Goal: Task Accomplishment & Management: Complete application form

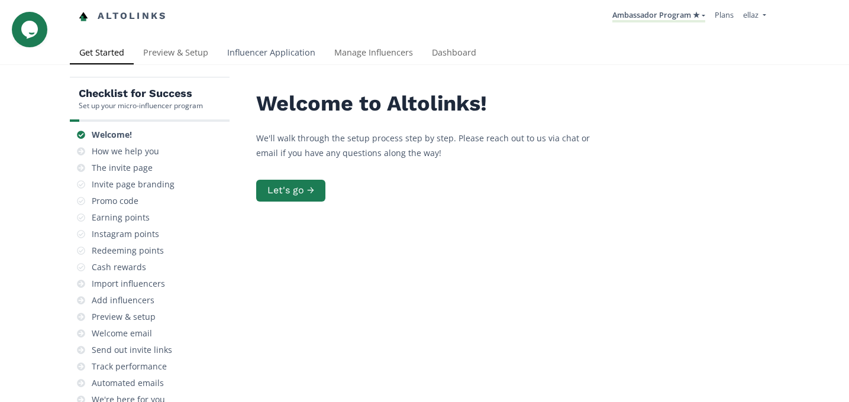
click at [253, 54] on link "Influencer Application" at bounding box center [271, 54] width 107 height 24
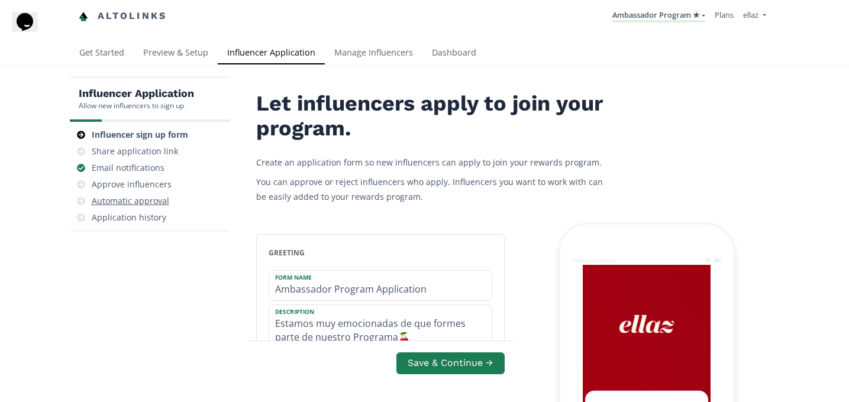
click at [157, 193] on div "Automatic approval" at bounding box center [150, 201] width 150 height 17
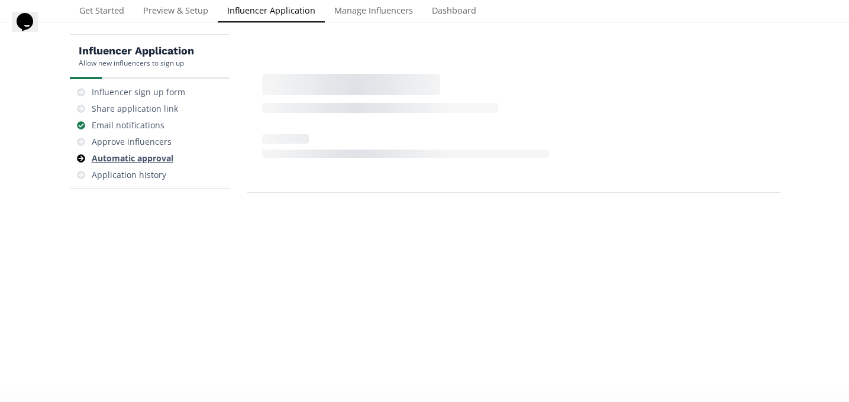
scroll to position [47, 0]
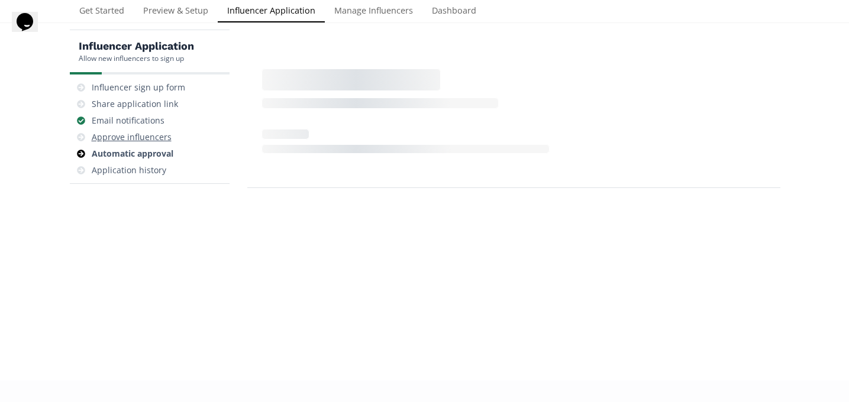
click at [141, 135] on div "Approve influencers" at bounding box center [132, 137] width 80 height 12
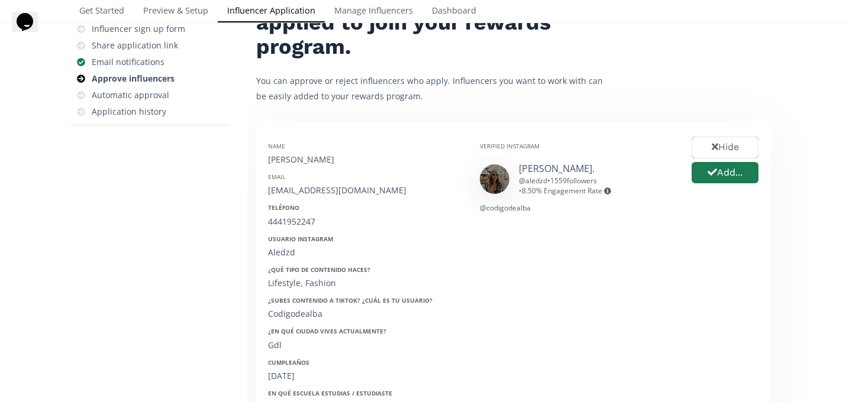
scroll to position [115, 0]
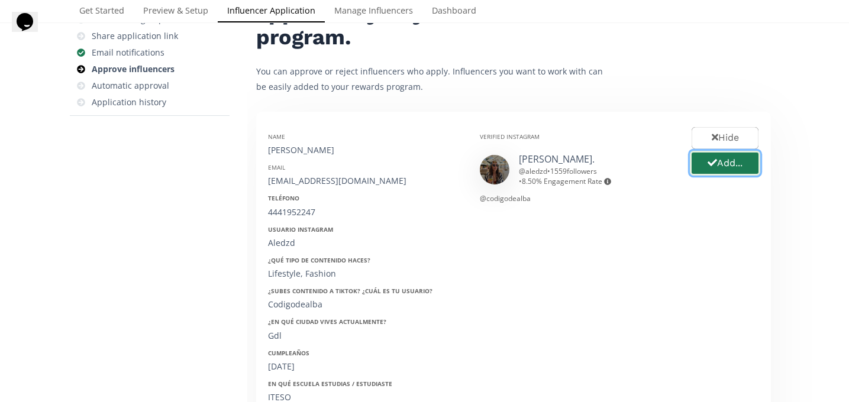
click at [737, 166] on button "Add..." at bounding box center [725, 163] width 70 height 25
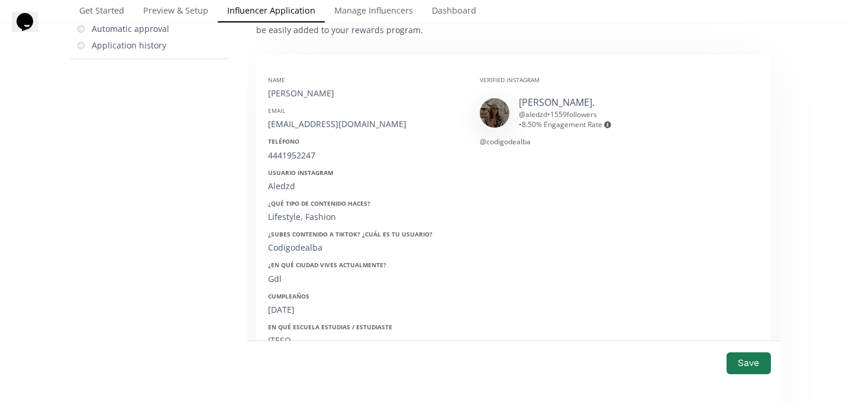
scroll to position [192, 0]
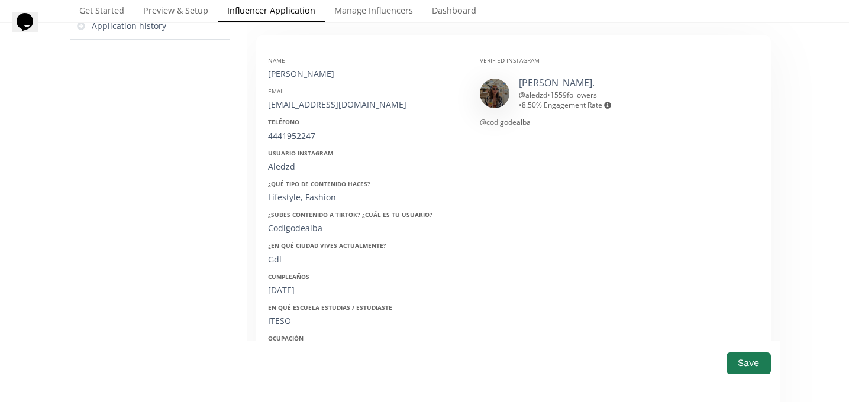
click at [311, 72] on div "Alejandra Díaz De Alba" at bounding box center [365, 74] width 194 height 12
copy div "Alejandra Díaz De Alba"
click at [311, 112] on div "Name Alejandra Díaz De Alba Email alejandradiazdalba@gmail.com Teléfono 4441952…" at bounding box center [365, 234] width 212 height 374
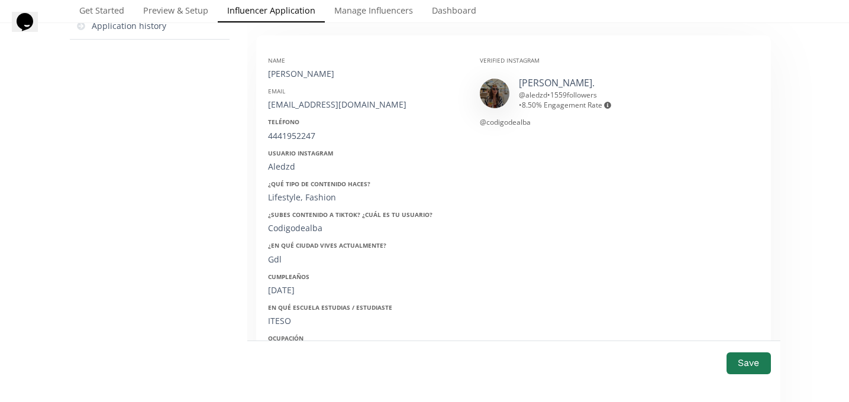
click at [308, 108] on div "alejandradiazdalba@gmail.com" at bounding box center [365, 105] width 194 height 12
copy div "alejandradiazdalba@gmail.com"
click at [305, 131] on div "4441952247" at bounding box center [365, 136] width 194 height 12
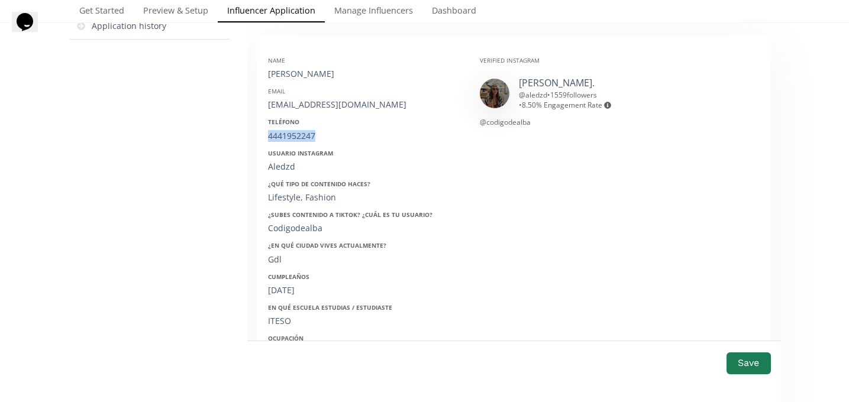
click at [305, 131] on div "4441952247" at bounding box center [365, 136] width 194 height 12
copy div "4441952247"
click at [279, 169] on div "Aledzd" at bounding box center [365, 167] width 194 height 12
copy div "Aledzd"
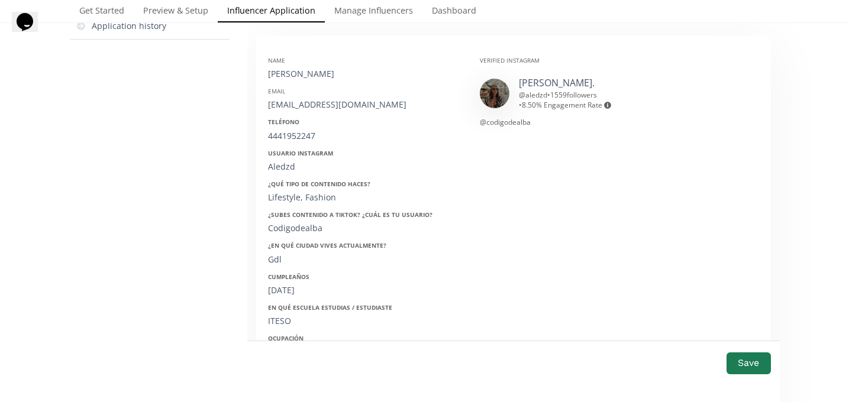
click at [282, 292] on div "01/07/1997" at bounding box center [365, 291] width 194 height 12
copy div "01/07/1997"
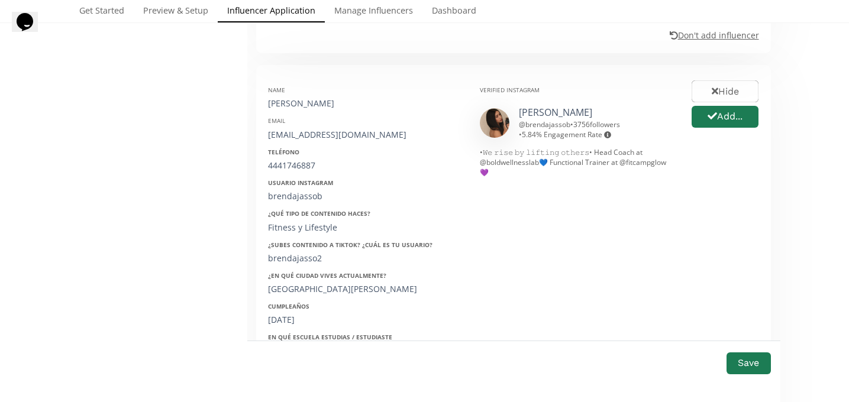
scroll to position [851, 0]
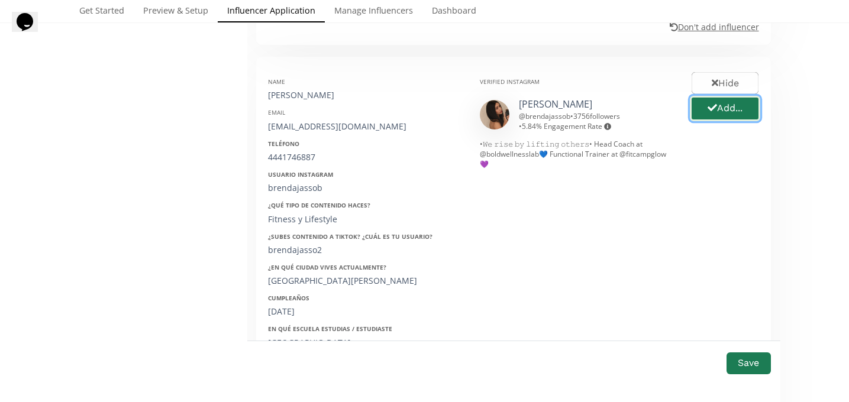
click at [737, 96] on button "Add..." at bounding box center [725, 108] width 70 height 25
click at [278, 89] on div "Brenda Jasso" at bounding box center [365, 95] width 194 height 12
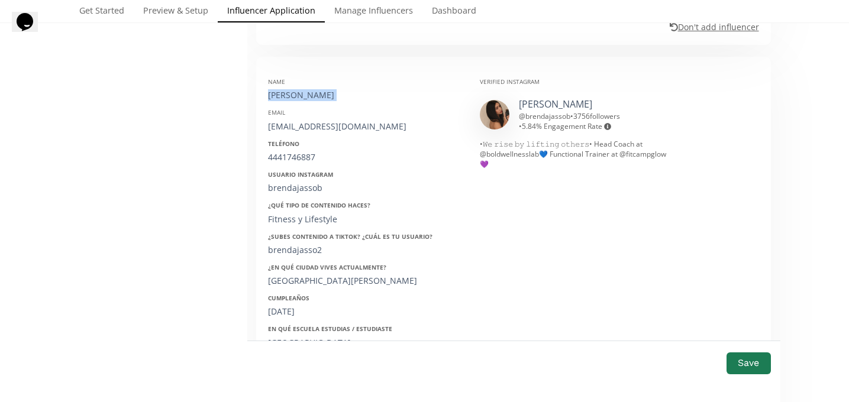
click at [278, 89] on div "Brenda Jasso" at bounding box center [365, 95] width 194 height 12
copy div "Brenda Jasso"
click at [323, 121] on div "brendajasso6@gmail.com" at bounding box center [365, 127] width 194 height 12
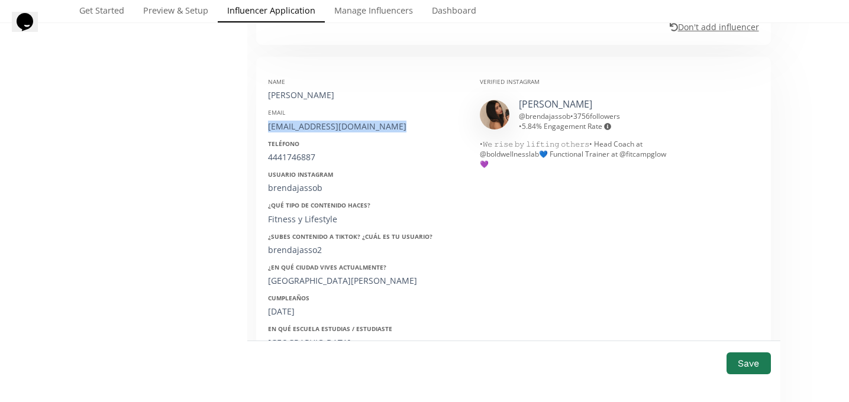
click at [323, 121] on div "brendajasso6@gmail.com" at bounding box center [365, 127] width 194 height 12
copy div "brendajasso6@gmail.com"
click at [293, 151] on div "4441746887" at bounding box center [365, 157] width 194 height 12
copy div "4441746887"
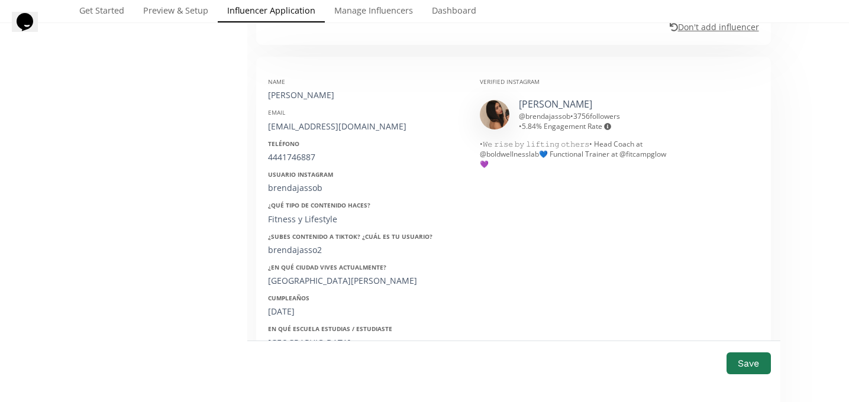
click at [299, 182] on div "brendajassob" at bounding box center [365, 188] width 194 height 12
copy div "brendajassob"
click at [280, 306] on div "06/11/2000" at bounding box center [365, 312] width 194 height 12
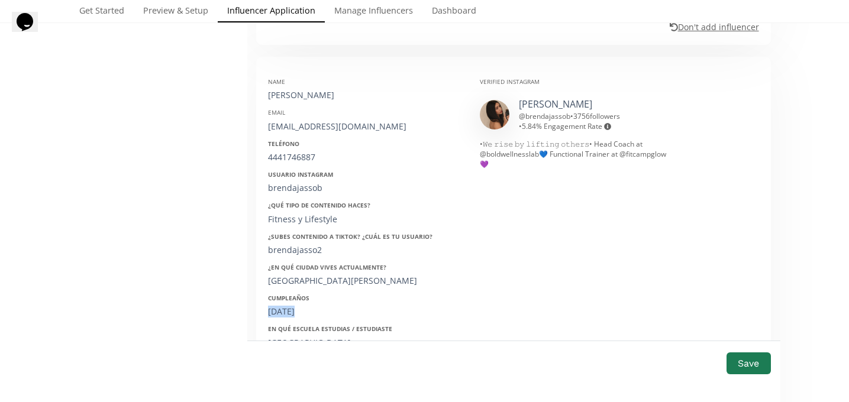
click at [280, 306] on div "06/11/2000" at bounding box center [365, 312] width 194 height 12
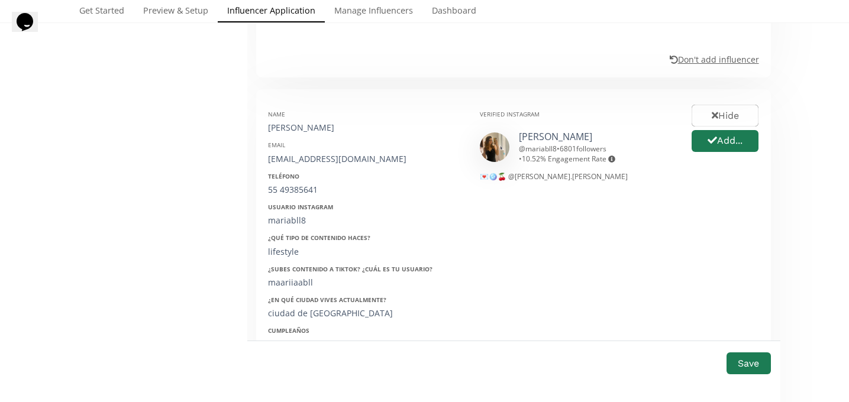
scroll to position [1492, 0]
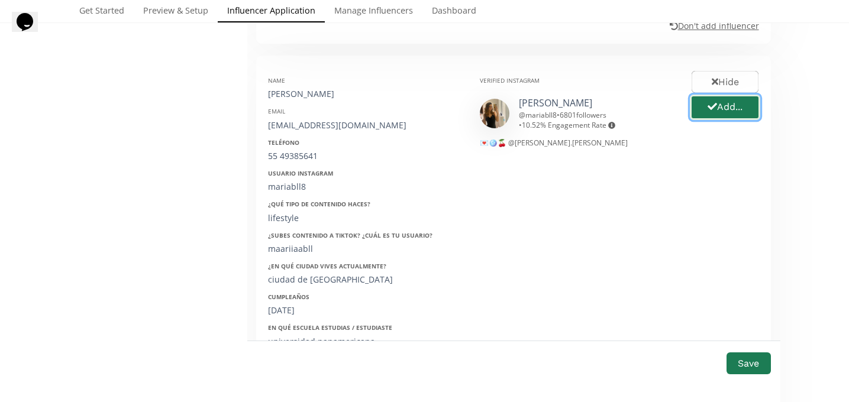
click at [728, 95] on button "Add..." at bounding box center [725, 107] width 70 height 25
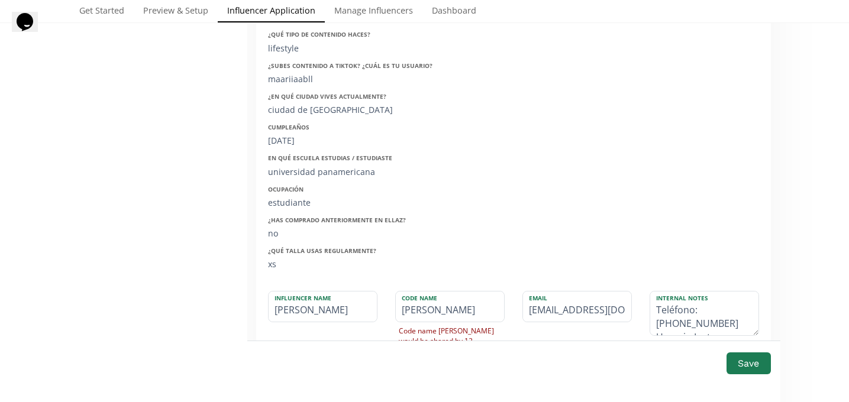
scroll to position [1672, 0]
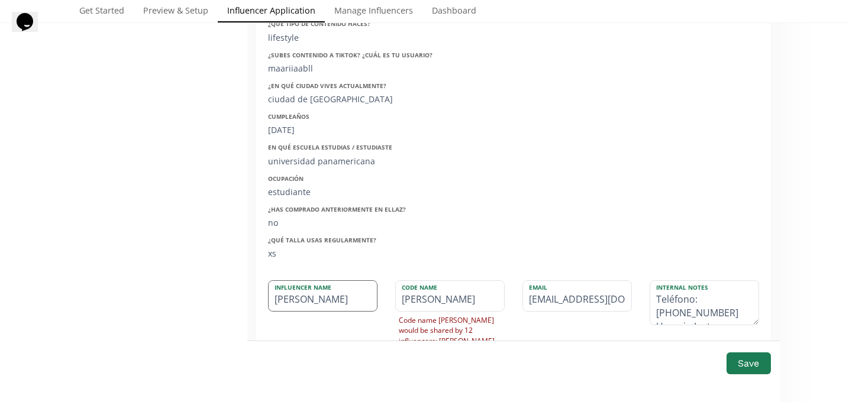
click at [279, 281] on input "maria barragan llaca" at bounding box center [323, 296] width 108 height 30
type input "aria barragan llaca"
type input "ARIA"
type input "Maria barragan llaca"
type input "MARIA"
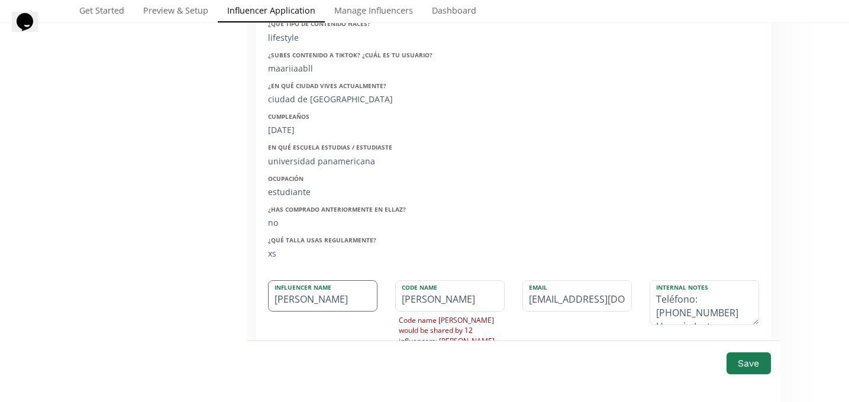
click at [309, 281] on input "Maria barragan llaca" at bounding box center [323, 296] width 108 height 30
click at [350, 281] on input "Maria Barragan llaca" at bounding box center [323, 296] width 108 height 30
type input "Maria Barragan llaca"
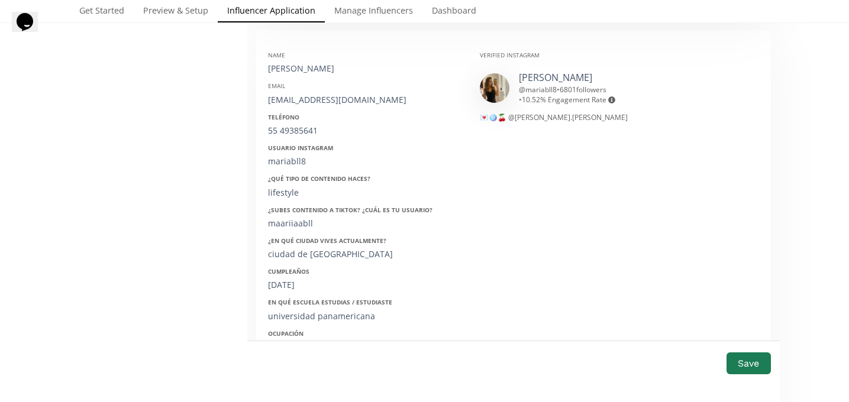
scroll to position [1504, 0]
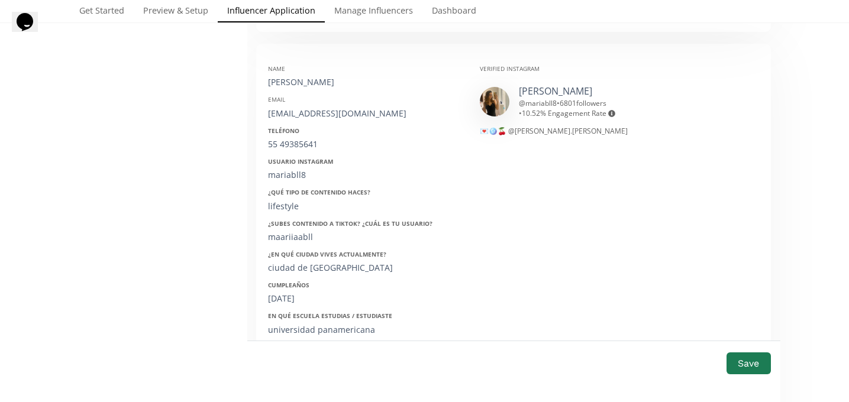
click at [316, 95] on div "Email mariaabarragaan8@gmail.com" at bounding box center [365, 107] width 194 height 24
click at [316, 108] on div "mariaabarragaan8@gmail.com" at bounding box center [365, 114] width 194 height 12
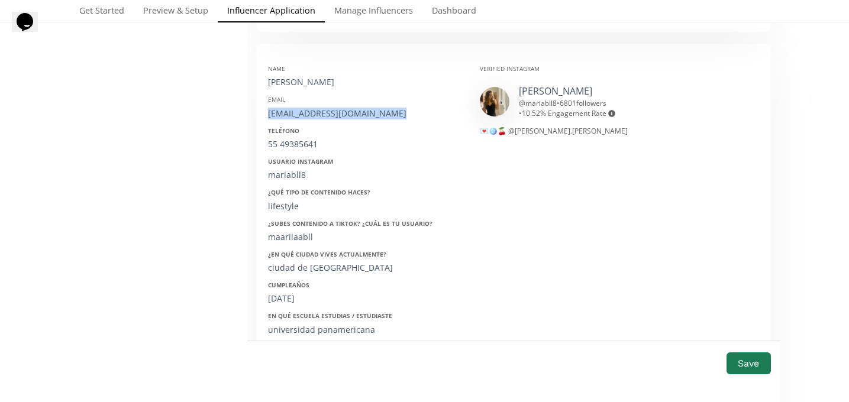
click at [316, 108] on div "mariaabarragaan8@gmail.com" at bounding box center [365, 114] width 194 height 12
click at [289, 138] on div "55 49385641" at bounding box center [365, 144] width 194 height 12
click at [274, 138] on div "55 49385641" at bounding box center [365, 144] width 194 height 12
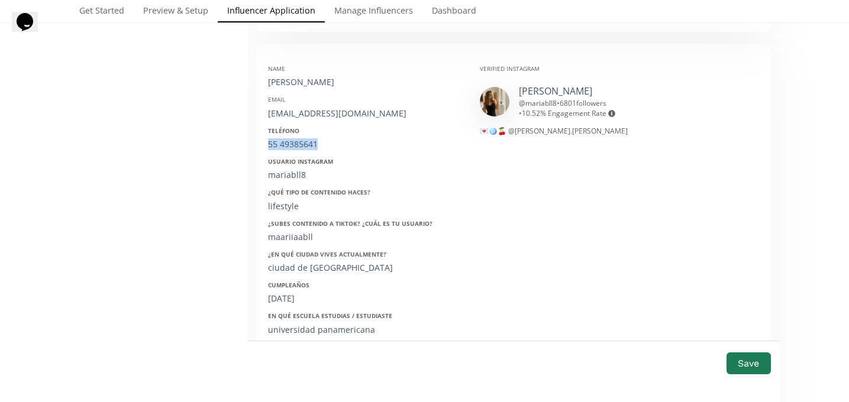
click at [274, 138] on div "55 49385641" at bounding box center [365, 144] width 194 height 12
click at [286, 169] on div "mariabll8" at bounding box center [365, 175] width 194 height 12
click at [289, 201] on div "lifestyle" at bounding box center [365, 207] width 194 height 12
click at [283, 231] on div "maariiaabll" at bounding box center [365, 237] width 194 height 12
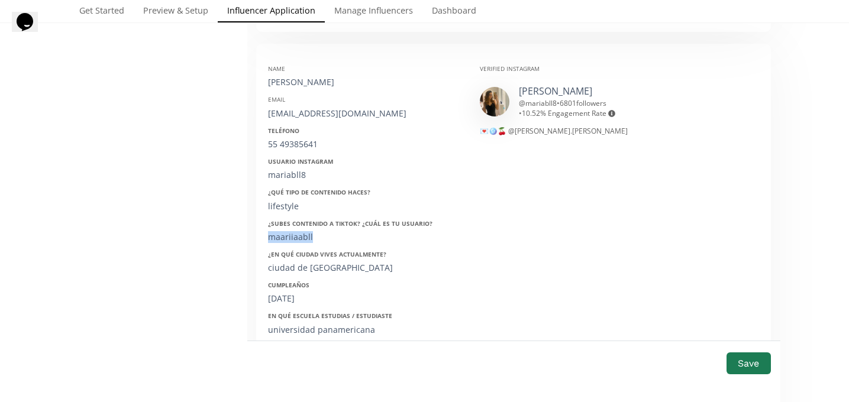
click at [283, 231] on div "maariiaabll" at bounding box center [365, 237] width 194 height 12
click at [280, 293] on div "31/01/2006" at bounding box center [365, 299] width 194 height 12
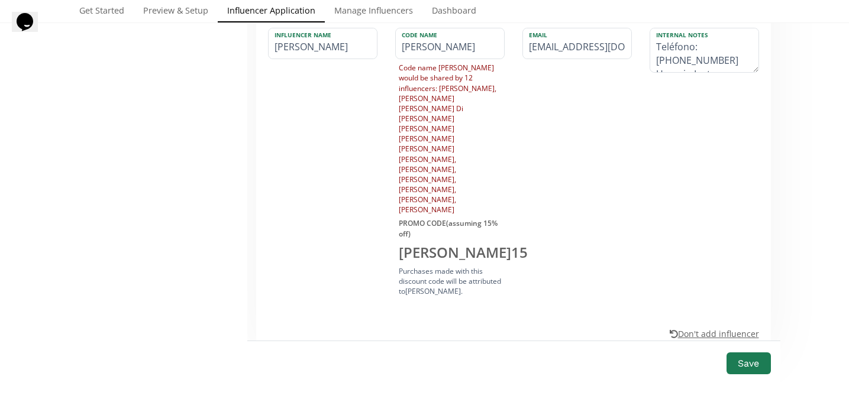
scroll to position [1957, 0]
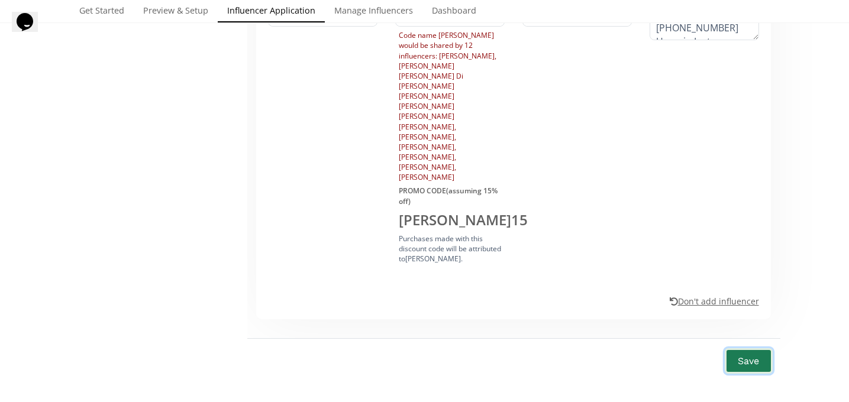
click at [755, 348] on button "Save" at bounding box center [748, 360] width 47 height 25
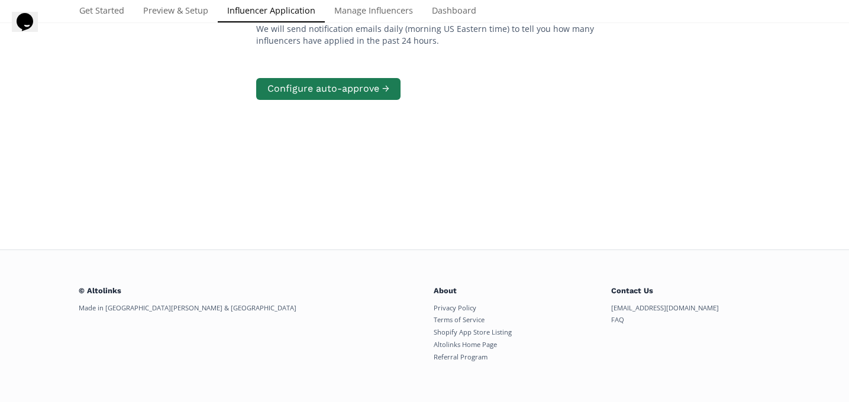
scroll to position [238, 0]
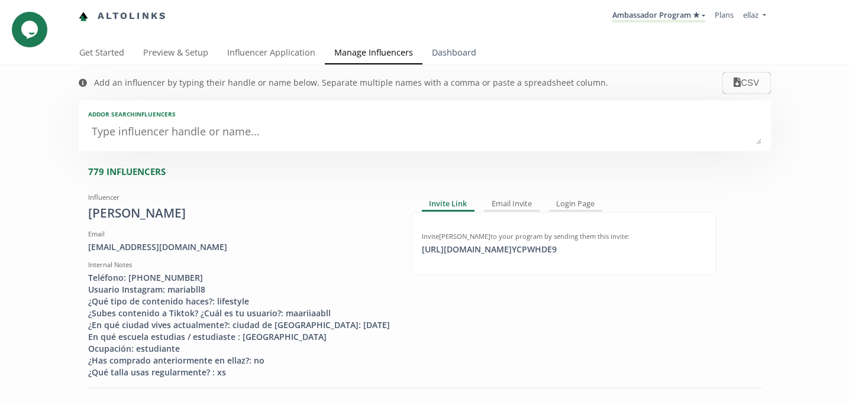
click at [459, 61] on link "Dashboard" at bounding box center [453, 54] width 63 height 24
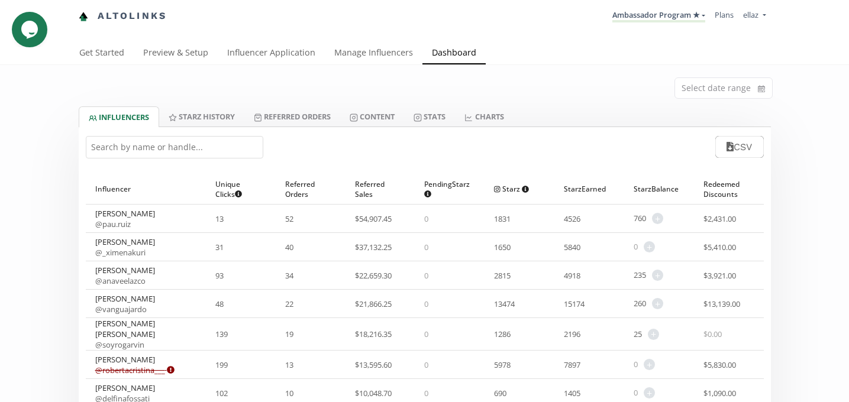
click at [183, 147] on input "text" at bounding box center [174, 147] width 177 height 22
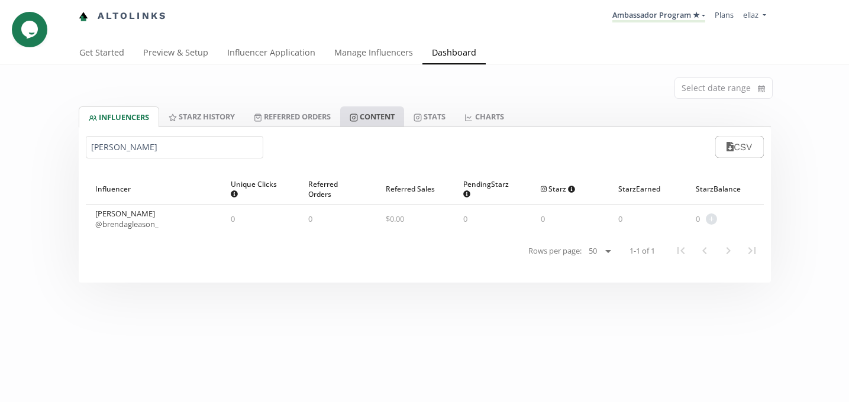
type input "[PERSON_NAME]"
click at [386, 118] on link "Content" at bounding box center [372, 116] width 64 height 20
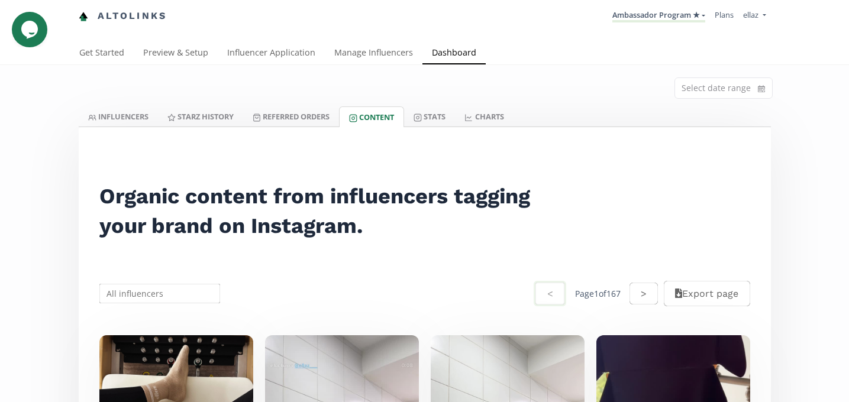
click at [179, 290] on input "text" at bounding box center [160, 293] width 125 height 23
click at [179, 290] on input "brend" at bounding box center [160, 293] width 125 height 23
click at [160, 296] on input "brendbr" at bounding box center [160, 293] width 125 height 23
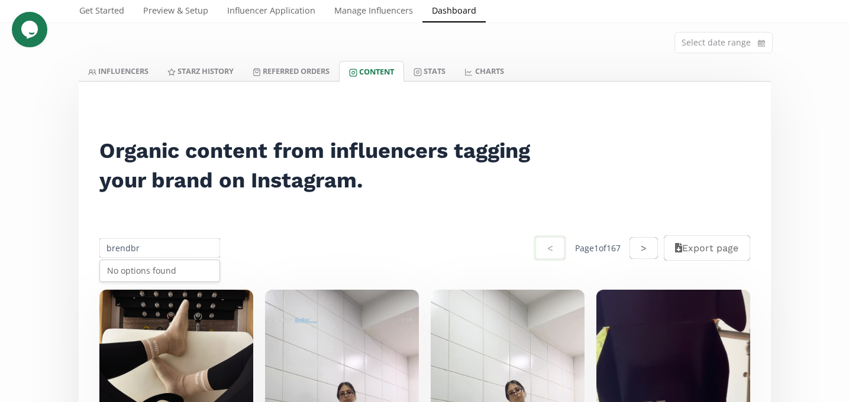
scroll to position [48, 0]
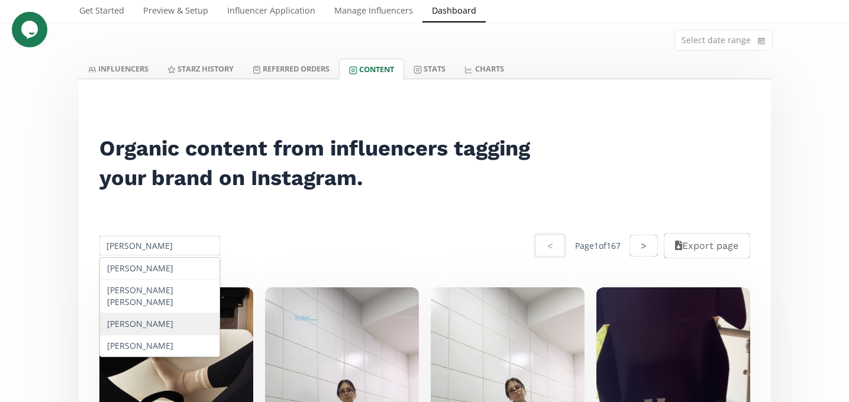
click at [169, 325] on div "Brenda Gleason" at bounding box center [160, 325] width 120 height 22
type input "Brenda Gleason"
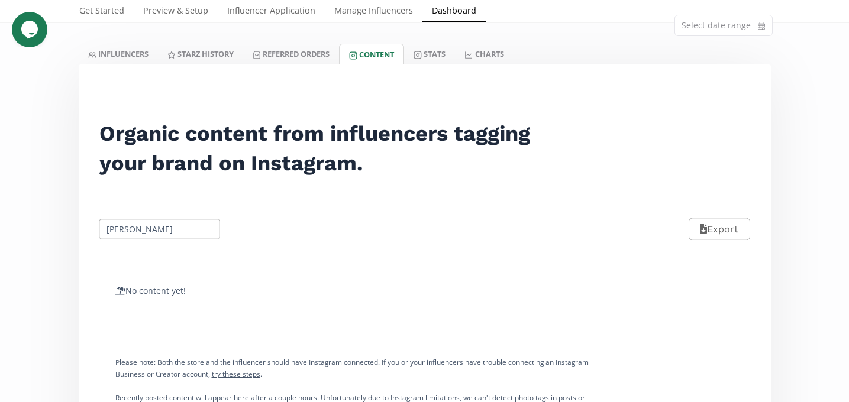
scroll to position [54, 0]
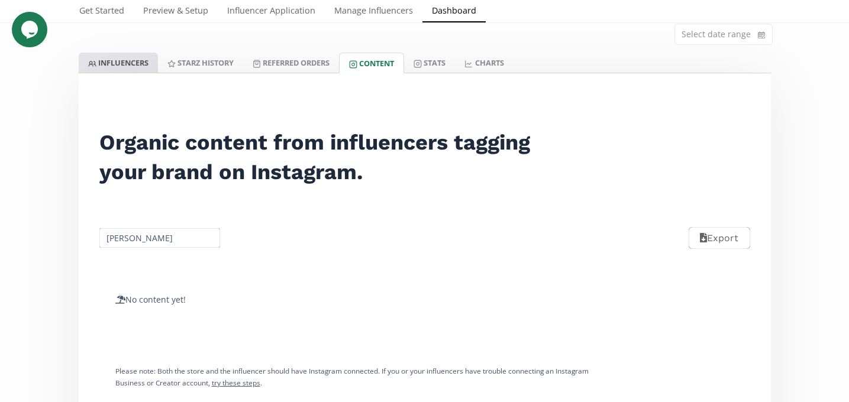
click at [121, 56] on link "INFLUENCERS" at bounding box center [118, 63] width 79 height 20
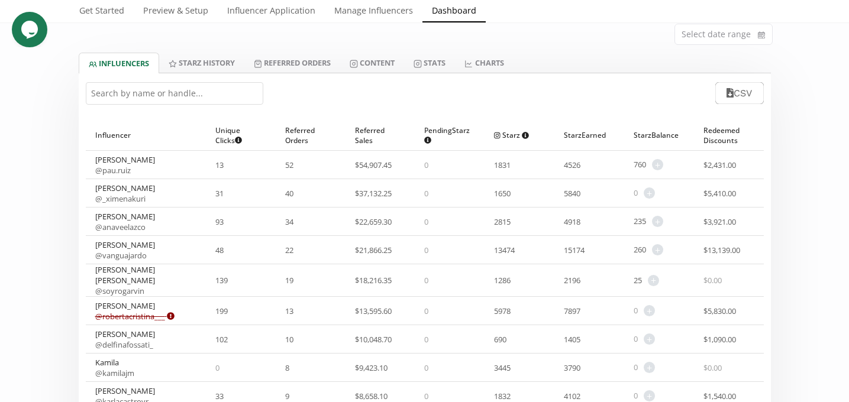
click at [137, 92] on input "text" at bounding box center [174, 93] width 177 height 22
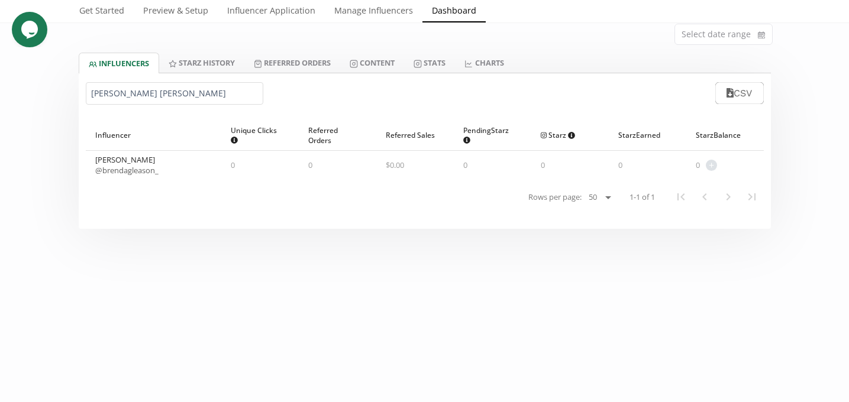
click at [138, 172] on link "@ brendagleason_" at bounding box center [126, 170] width 63 height 11
click at [107, 96] on input "brenda gl" at bounding box center [174, 93] width 177 height 22
paste input "Giovanna Haros Mendoza"
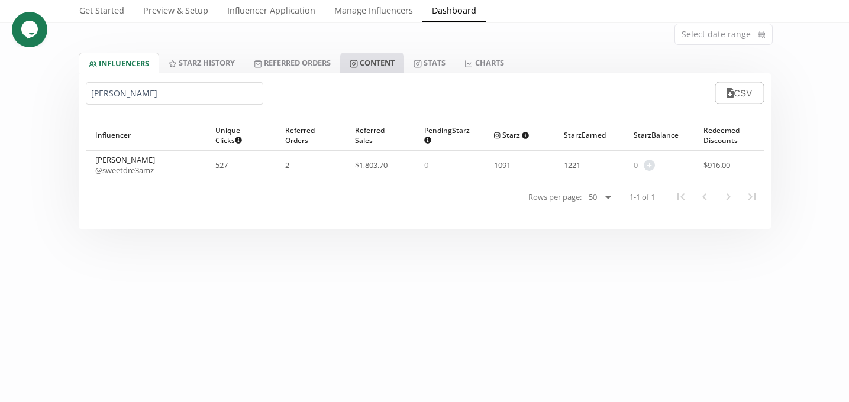
type input "Giovanna Haros"
click at [398, 60] on link "Content" at bounding box center [372, 63] width 64 height 20
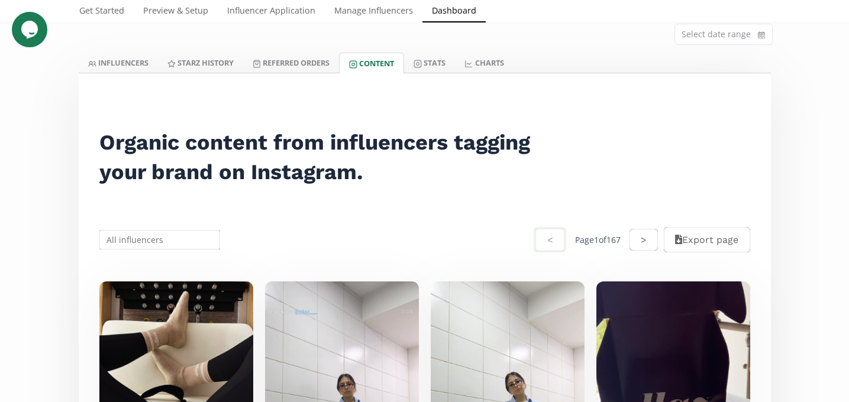
click at [154, 245] on input "text" at bounding box center [160, 239] width 125 height 23
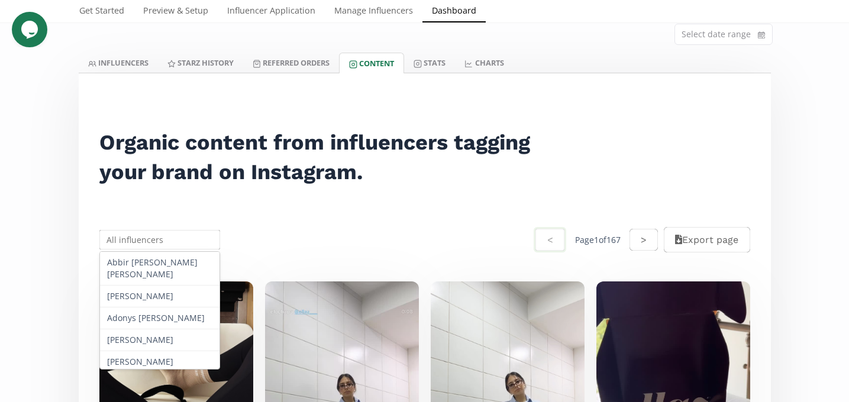
paste input "Giovanna Haros Mendoza"
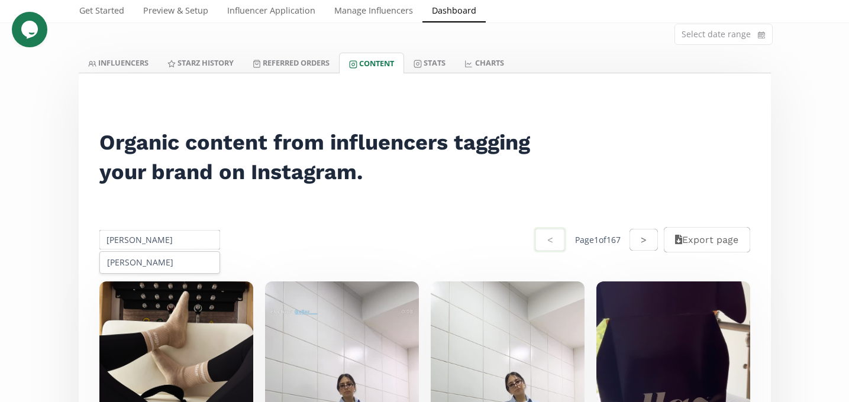
click at [153, 261] on div "Giovanna Haros" at bounding box center [160, 262] width 120 height 21
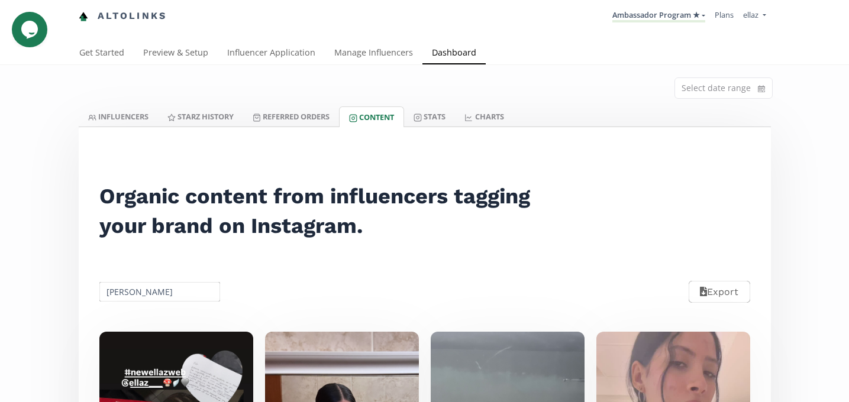
click at [148, 296] on input "Giovanna Haros" at bounding box center [160, 291] width 125 height 23
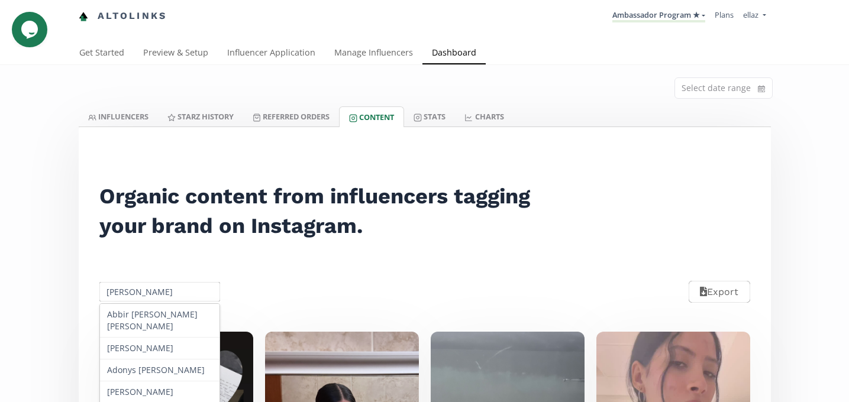
click at [148, 296] on input "Giovanna Haros" at bounding box center [160, 291] width 125 height 23
paste input "Grecia Barreto Bonilla"
click at [148, 296] on input "Giovanna Haros" at bounding box center [160, 291] width 125 height 23
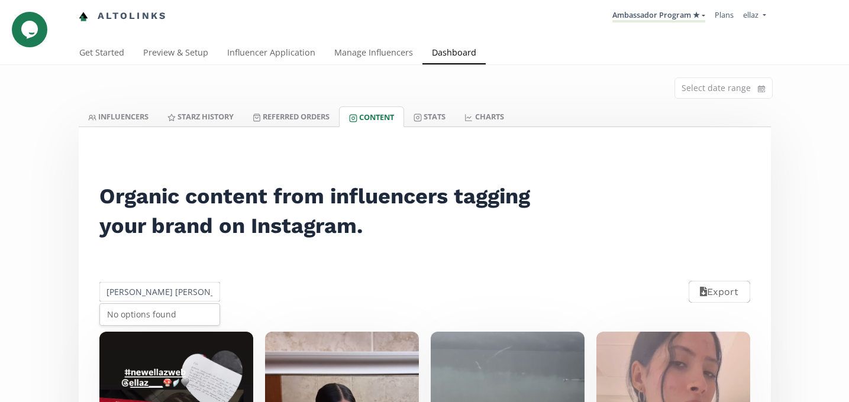
scroll to position [0, 34]
drag, startPoint x: 137, startPoint y: 291, endPoint x: 367, endPoint y: 287, distance: 230.1
click at [367, 287] on div "Giovanna Grecia Barreto Bonillas No options found Export" at bounding box center [425, 292] width 678 height 53
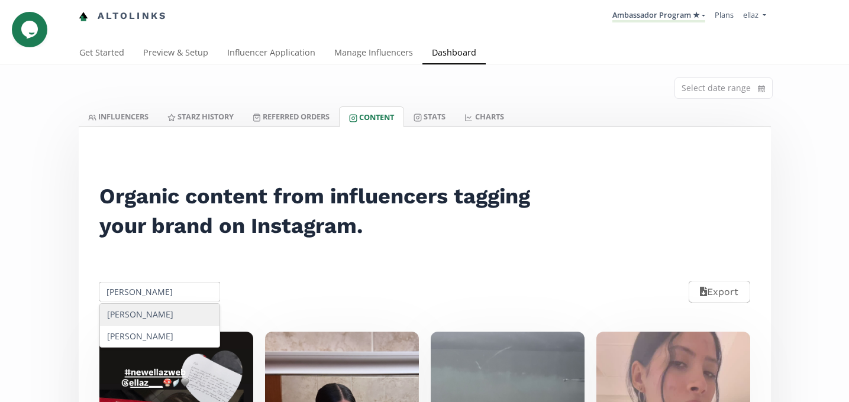
click at [176, 314] on div "Giovanna" at bounding box center [160, 315] width 120 height 22
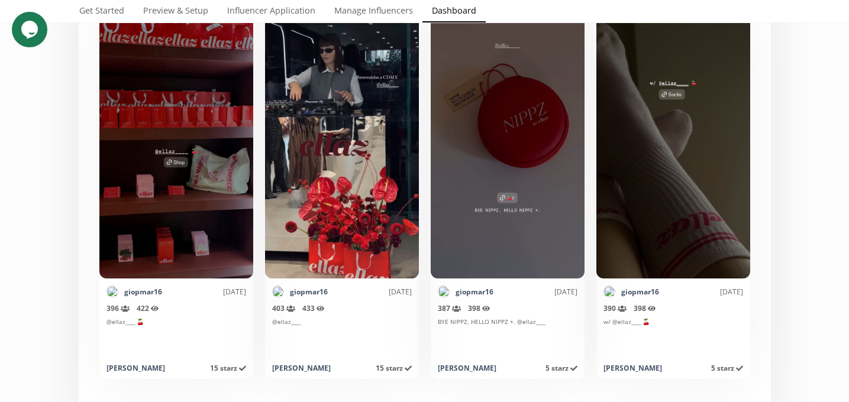
scroll to position [334, 0]
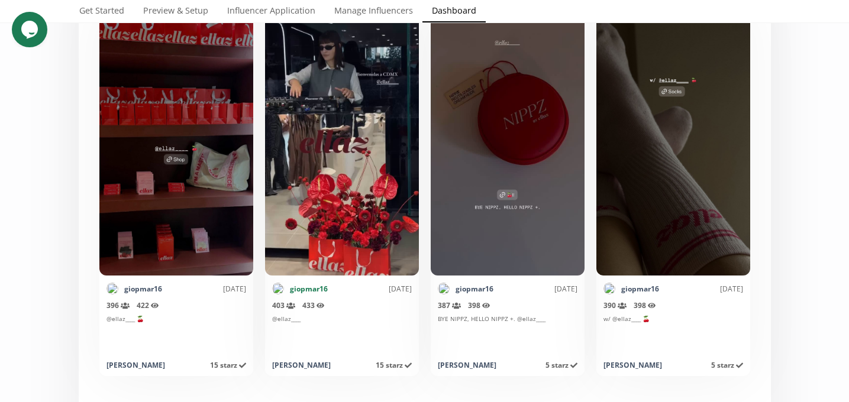
click at [303, 290] on link "giopmar16" at bounding box center [309, 289] width 38 height 10
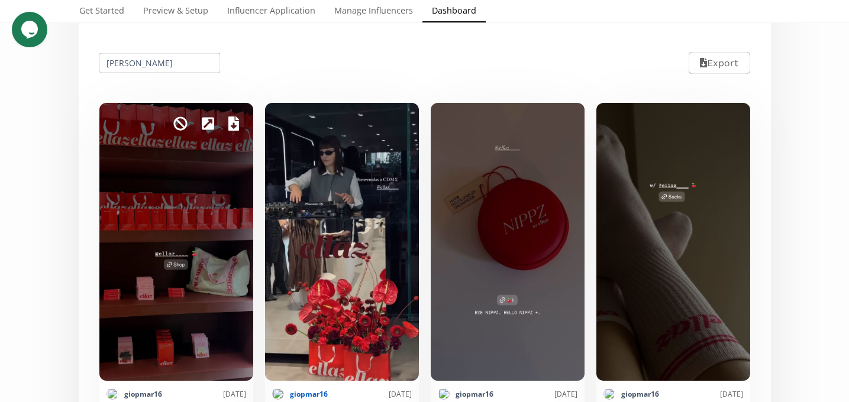
scroll to position [203, 0]
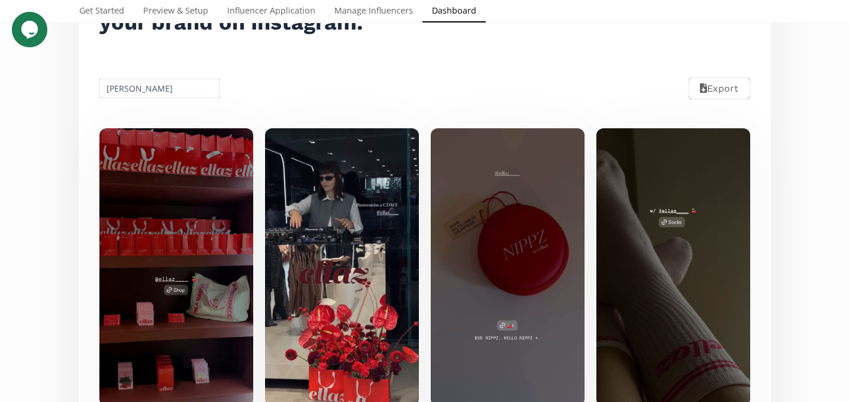
click at [154, 87] on input "Giovanna" at bounding box center [160, 88] width 125 height 23
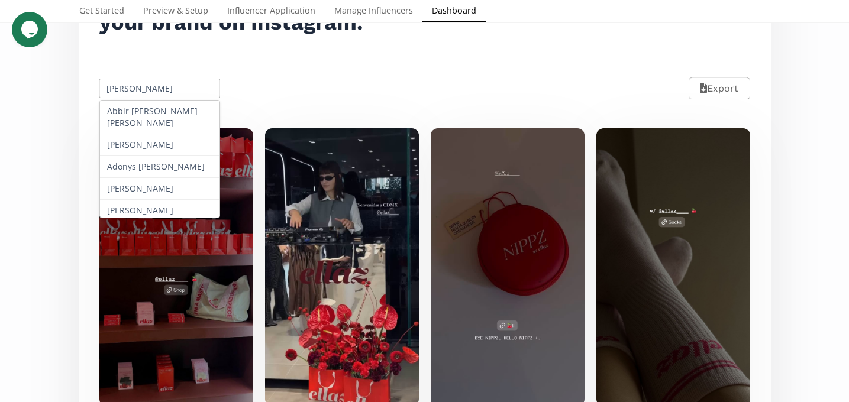
click at [154, 87] on input "Giovanna" at bounding box center [160, 88] width 125 height 23
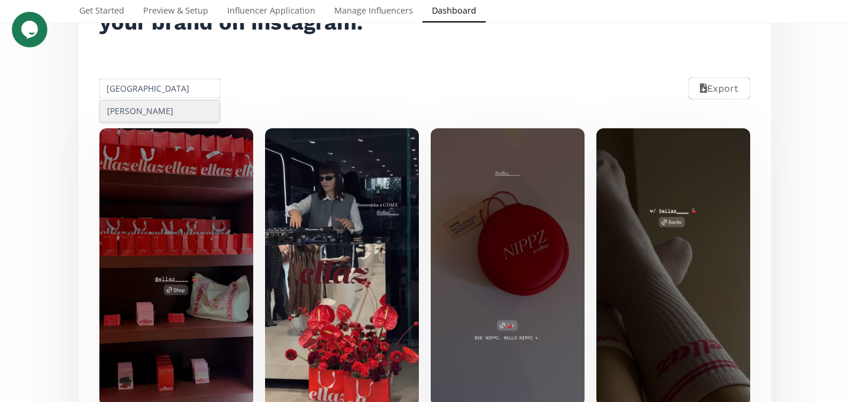
click at [164, 113] on div "Grecia Barreto" at bounding box center [160, 111] width 120 height 21
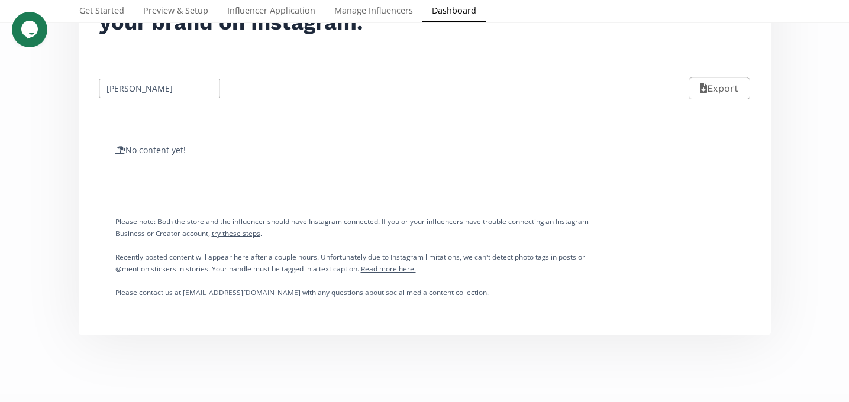
click at [151, 95] on input "Grecia Barreto" at bounding box center [160, 88] width 125 height 23
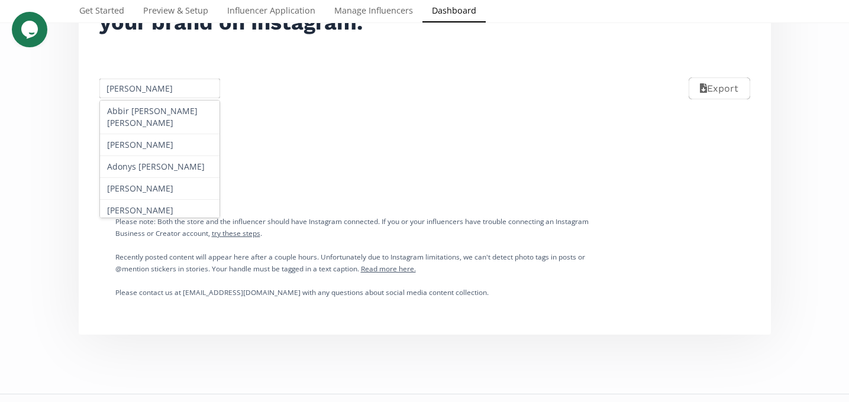
click at [151, 95] on input "Grecia Barreto" at bounding box center [160, 88] width 125 height 23
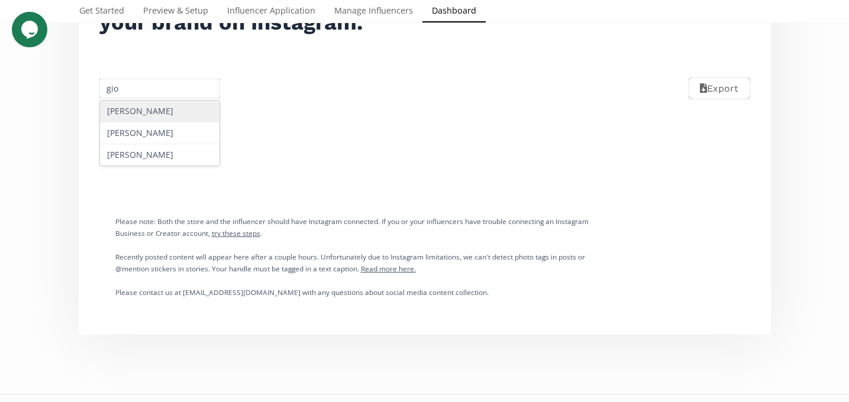
click at [122, 93] on input "gio" at bounding box center [160, 88] width 125 height 23
paste input "Eugenia Valle"
click at [137, 109] on div "Eugenia Valle" at bounding box center [160, 111] width 120 height 21
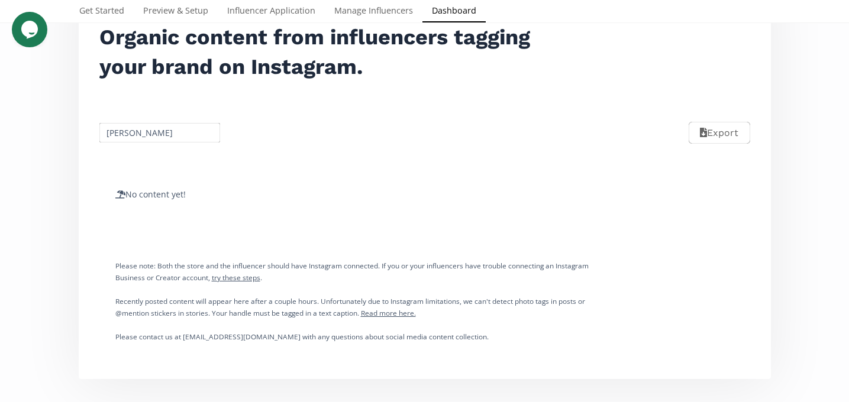
scroll to position [148, 0]
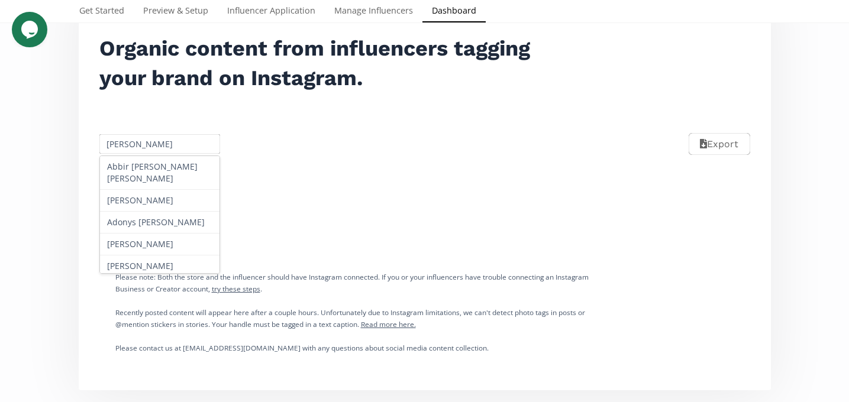
click at [128, 144] on input "Eugenia Valle" at bounding box center [160, 144] width 125 height 23
paste input "Daniela Zermeño"
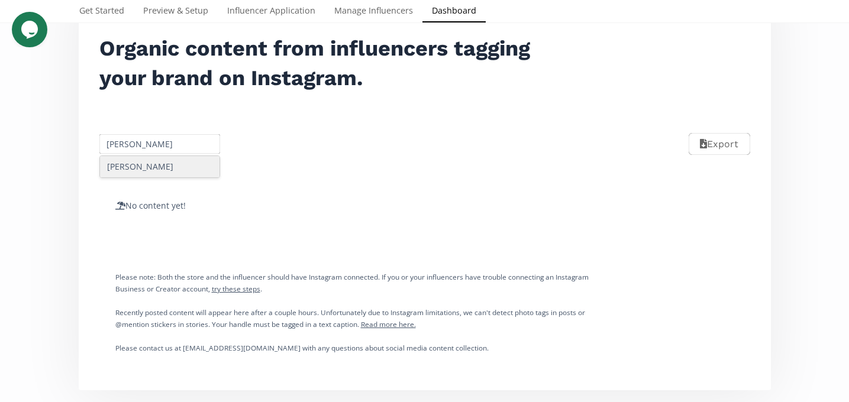
type input "Daniela Zermeño"
click at [153, 166] on div "Daniela Zermeño" at bounding box center [160, 166] width 120 height 21
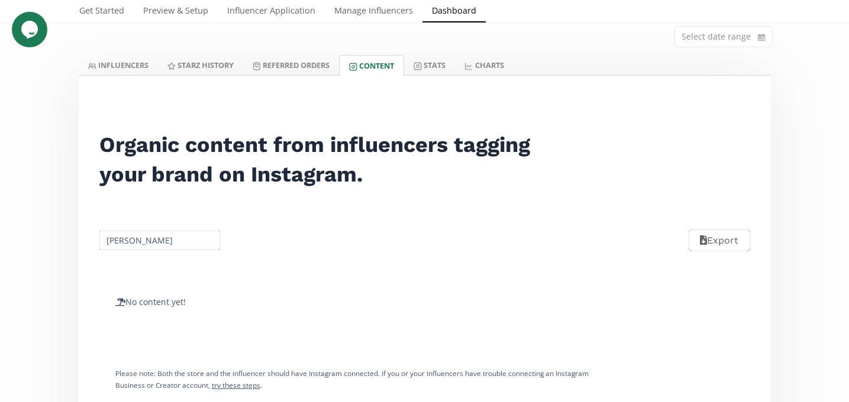
scroll to position [47, 0]
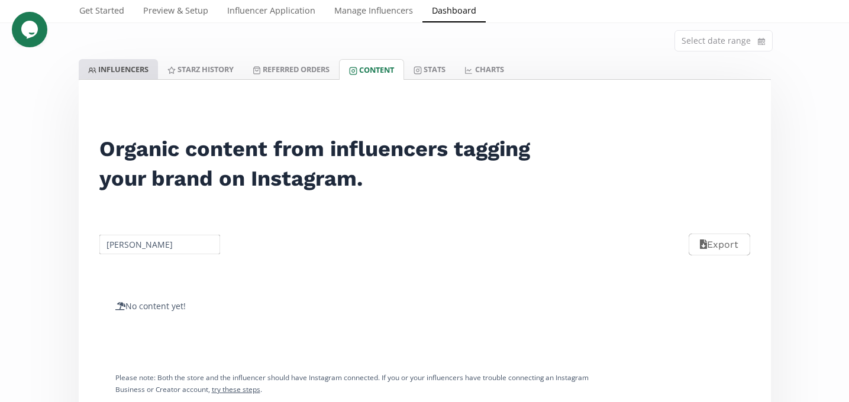
click at [128, 69] on link "INFLUENCERS" at bounding box center [118, 69] width 79 height 20
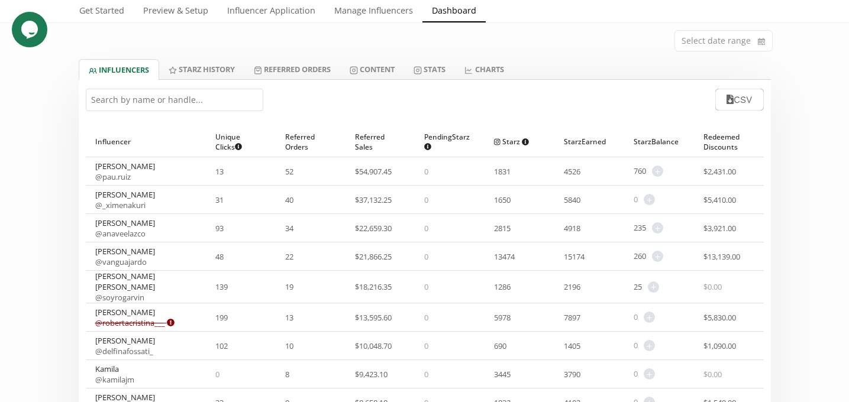
click at [128, 98] on input "text" at bounding box center [174, 100] width 177 height 22
paste input "Daniela Zermeño"
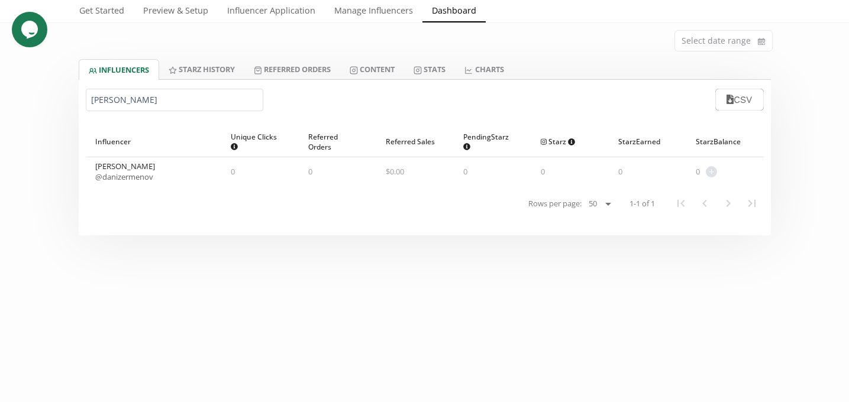
click at [131, 167] on div "Daniela Zermeño @ danizermenov" at bounding box center [125, 171] width 60 height 21
click at [131, 177] on link "@ danizermenov" at bounding box center [124, 177] width 58 height 11
click at [140, 92] on input "Daniela Zermeño" at bounding box center [174, 100] width 177 height 22
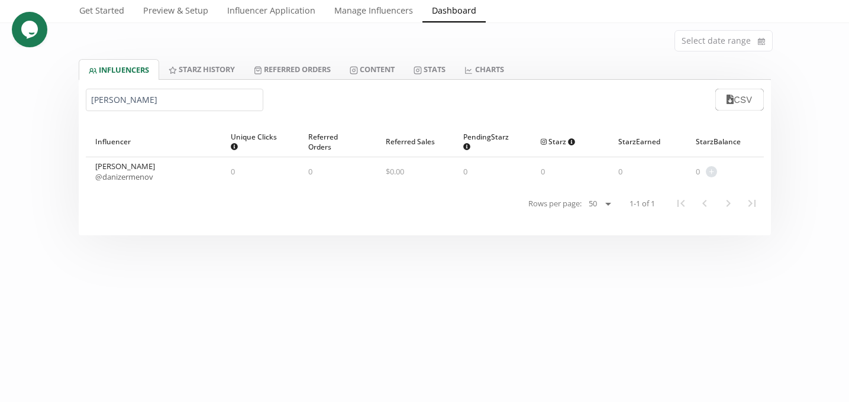
paste input "Amanda Pimentel"
click at [126, 179] on link "@ amanpm" at bounding box center [114, 177] width 39 height 11
click at [125, 102] on input "Amanda Pimentel" at bounding box center [174, 100] width 177 height 22
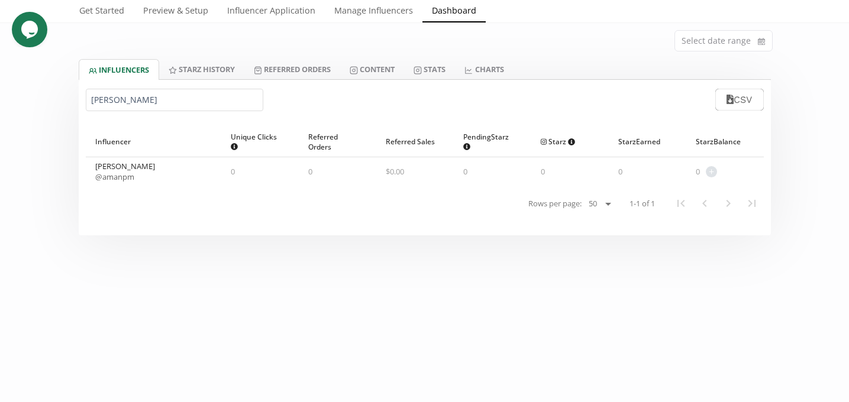
paste input "Tania Romero León"
type input "Tania Romero León"
